Goal: Task Accomplishment & Management: Use online tool/utility

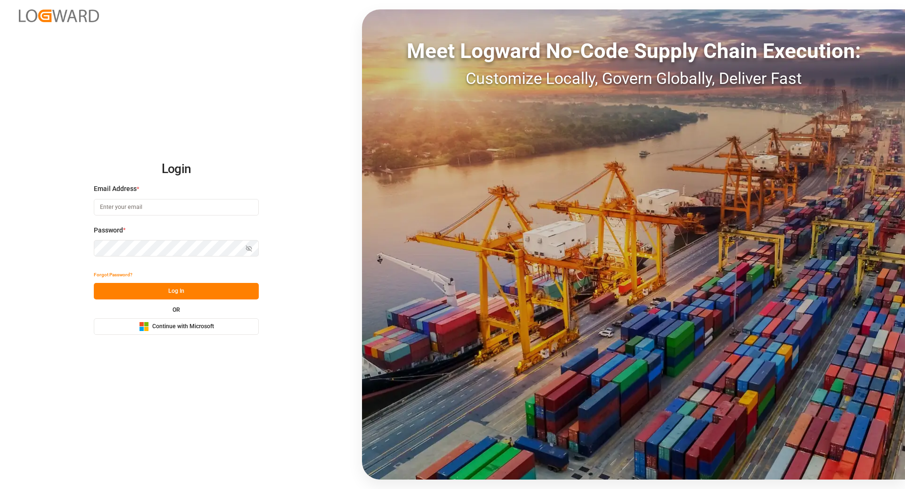
click at [168, 319] on button "Microsoft Logo Continue with Microsoft" at bounding box center [176, 326] width 165 height 16
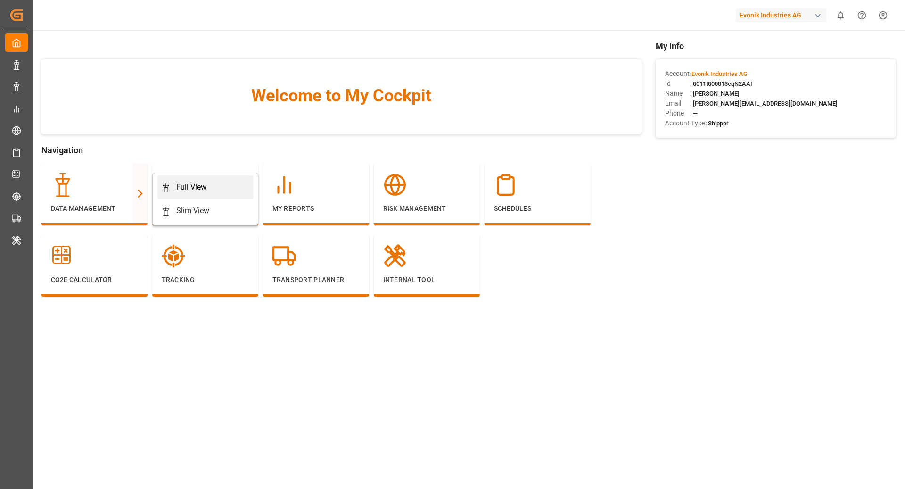
click at [207, 187] on div "Full View" at bounding box center [205, 186] width 88 height 11
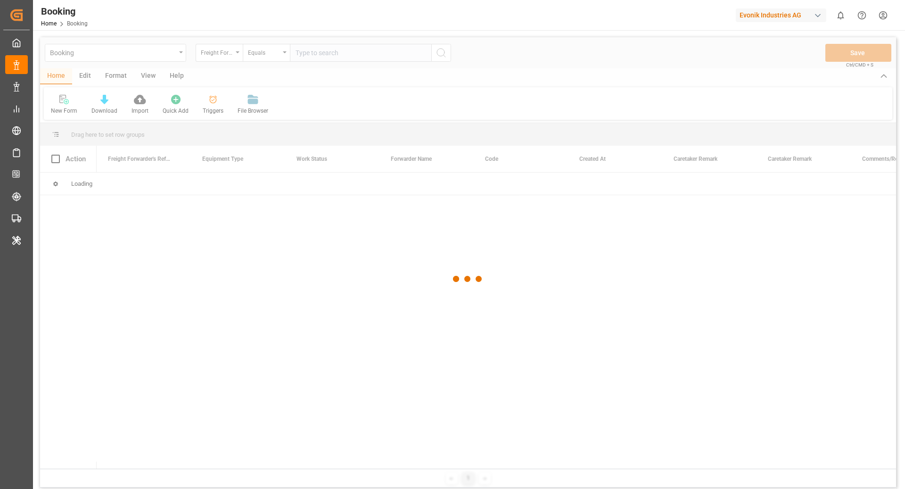
click at [779, 14] on div "Evonik Industries AG" at bounding box center [781, 15] width 90 height 14
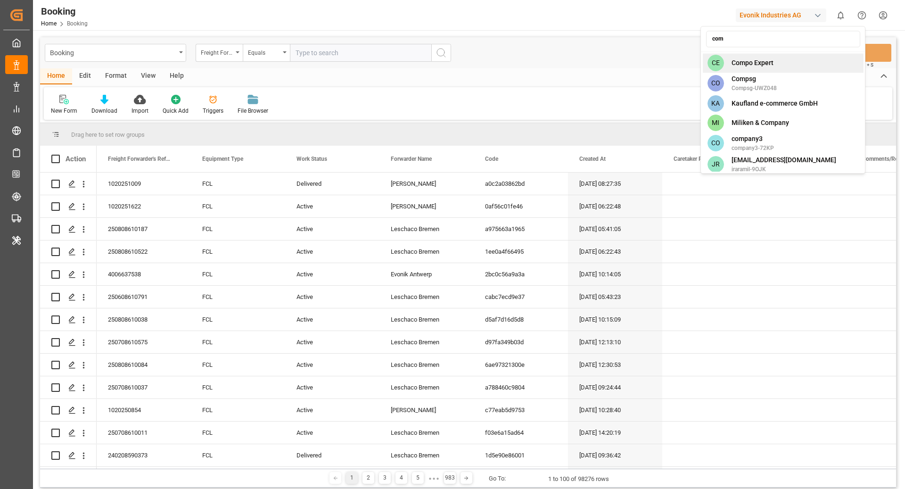
type input "com"
click at [799, 66] on div "[PERSON_NAME] Expert" at bounding box center [783, 62] width 161 height 19
